Goal: Task Accomplishment & Management: Manage account settings

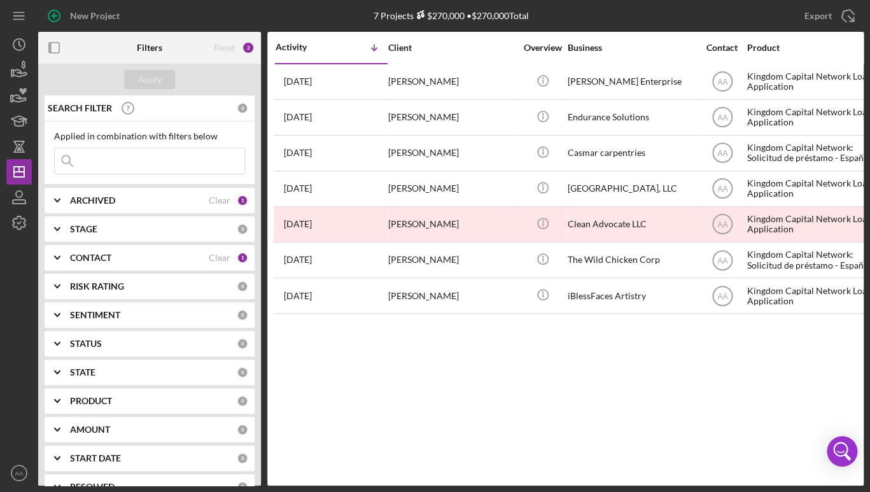
click at [413, 392] on div "Activity Icon/Table Sort Arrow Client Overview Business Contact Product Categor…" at bounding box center [565, 259] width 597 height 454
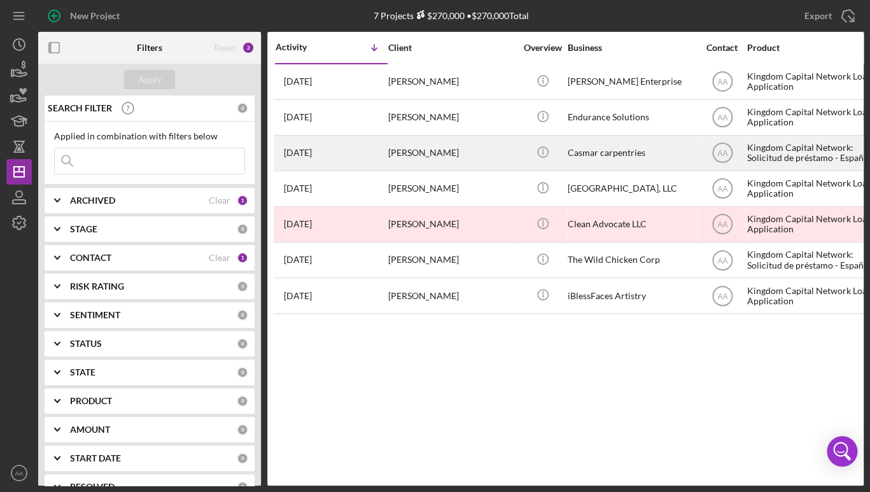
click at [630, 145] on div "Casmar carpentries" at bounding box center [631, 153] width 127 height 34
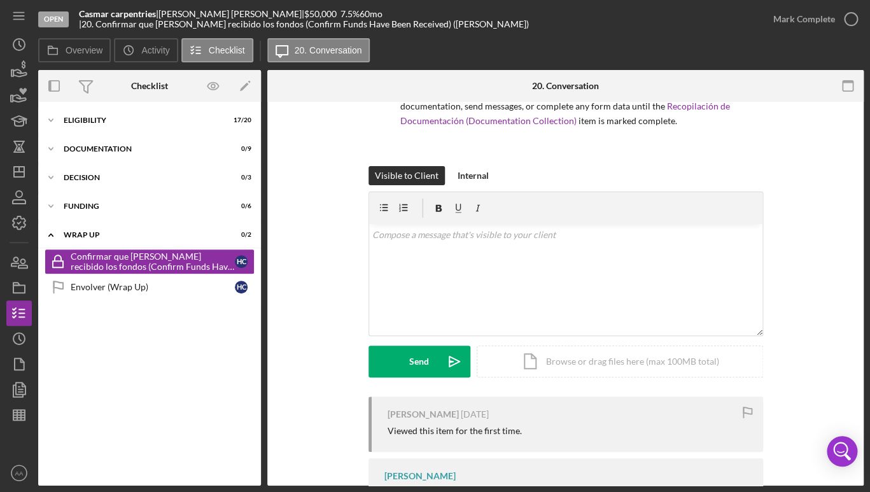
scroll to position [195, 0]
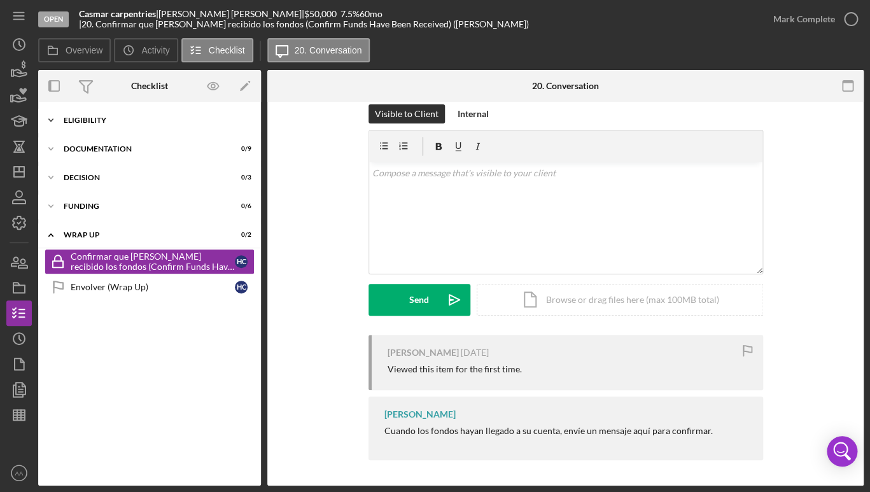
click at [99, 124] on div "ELIGIBILITY" at bounding box center [154, 121] width 181 height 8
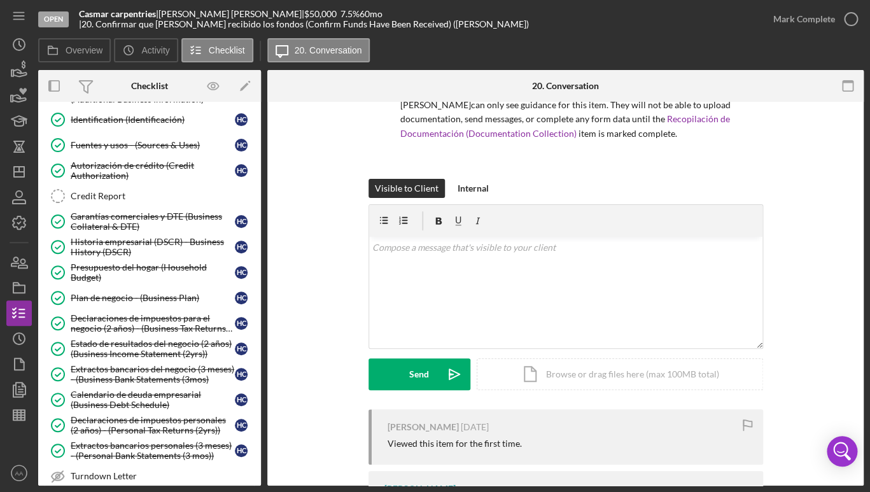
scroll to position [131, 0]
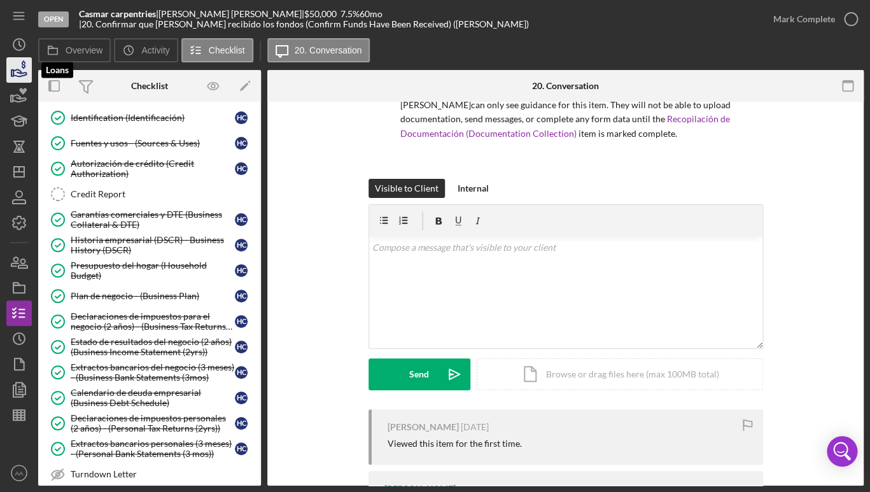
click at [24, 68] on icon "button" at bounding box center [24, 64] width 4 height 8
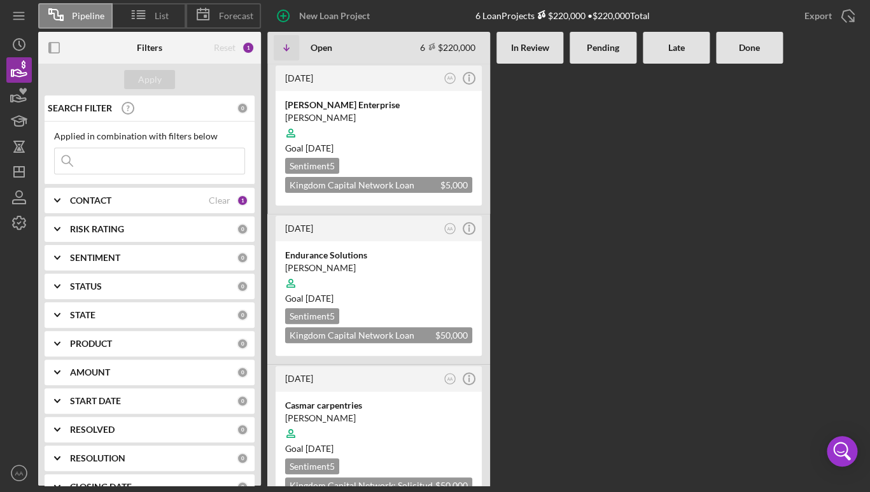
click at [134, 206] on div "CONTACT" at bounding box center [139, 200] width 139 height 10
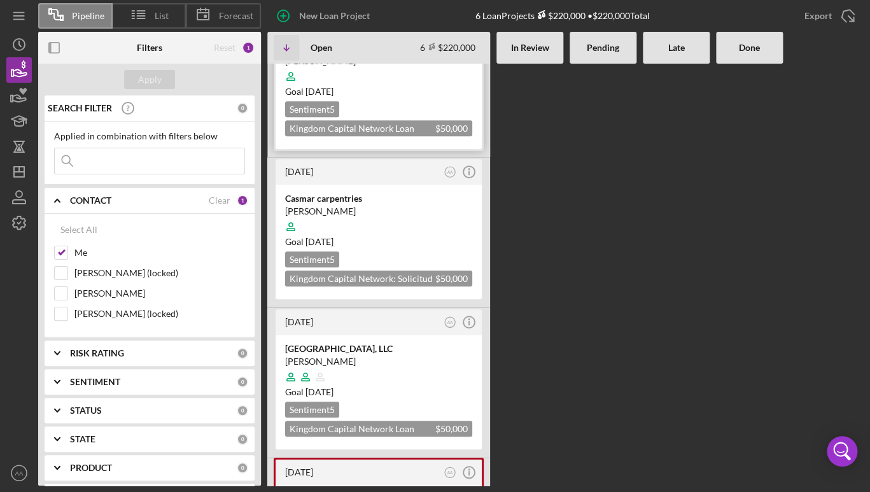
scroll to position [285, 0]
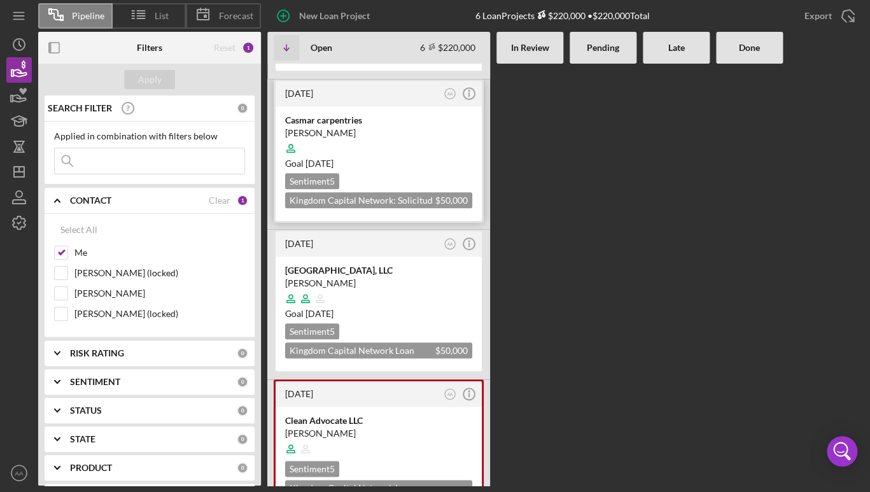
click at [399, 162] on div "Goal [DATE]" at bounding box center [378, 163] width 187 height 13
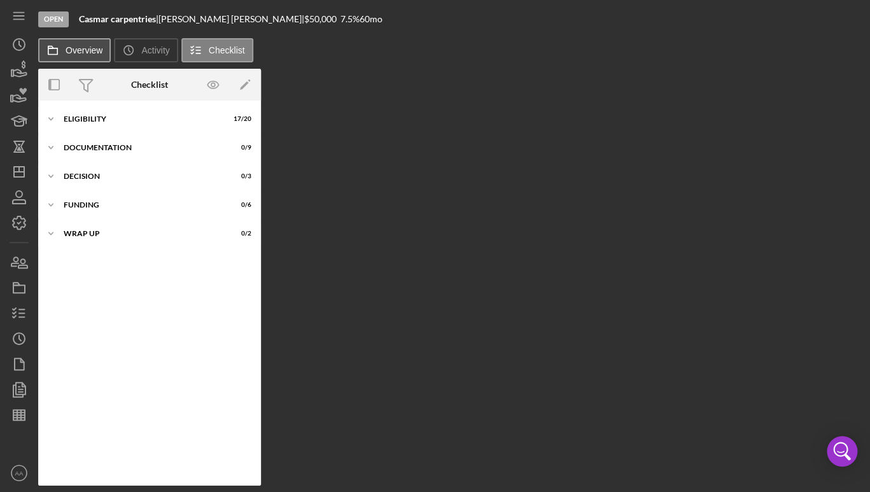
click at [69, 47] on label "Overview" at bounding box center [84, 50] width 37 height 10
click at [69, 47] on button "Overview" at bounding box center [74, 50] width 73 height 24
click at [20, 263] on icon "button" at bounding box center [19, 262] width 32 height 32
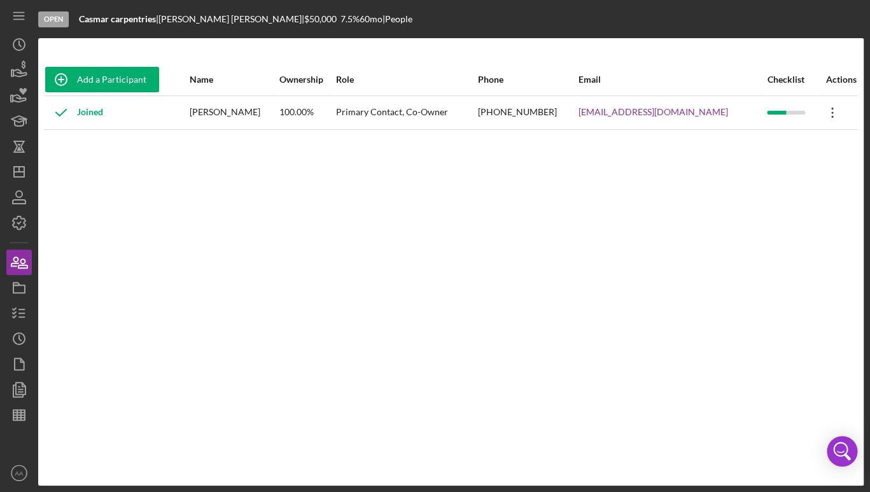
click at [832, 117] on icon "Icon/Overflow" at bounding box center [833, 113] width 32 height 32
click at [658, 239] on div "Add a Participant Name Ownership Role Phone Email Checklist Actions Joined [PER…" at bounding box center [451, 262] width 826 height 397
click at [351, 346] on div "Add a Participant Name Ownership Role Phone Email Checklist Actions Joined [PER…" at bounding box center [451, 262] width 826 height 397
click at [22, 287] on icon "button" at bounding box center [19, 288] width 32 height 32
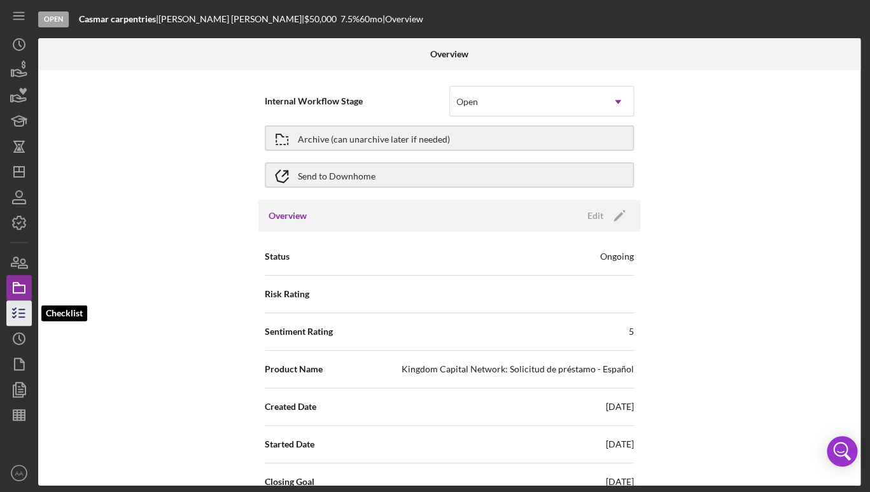
click at [19, 307] on icon "button" at bounding box center [19, 313] width 32 height 32
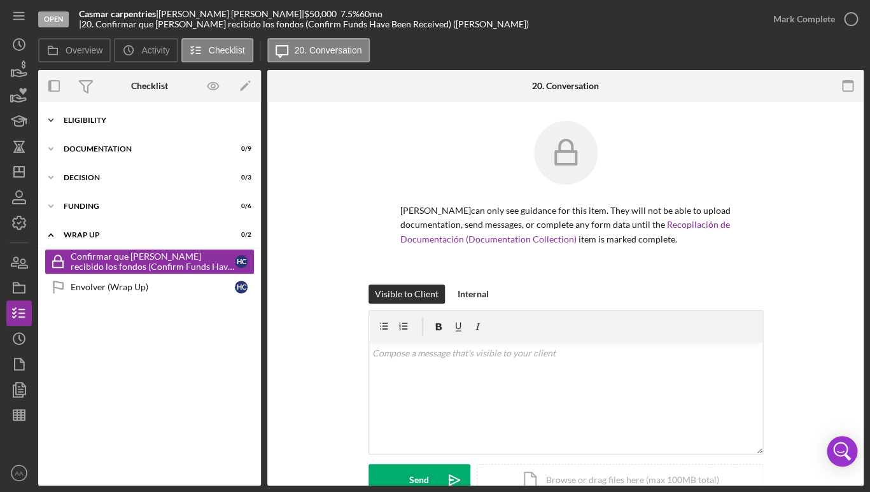
click at [92, 119] on div "ELIGIBILITY" at bounding box center [154, 121] width 181 height 8
